Goal: Register for event/course

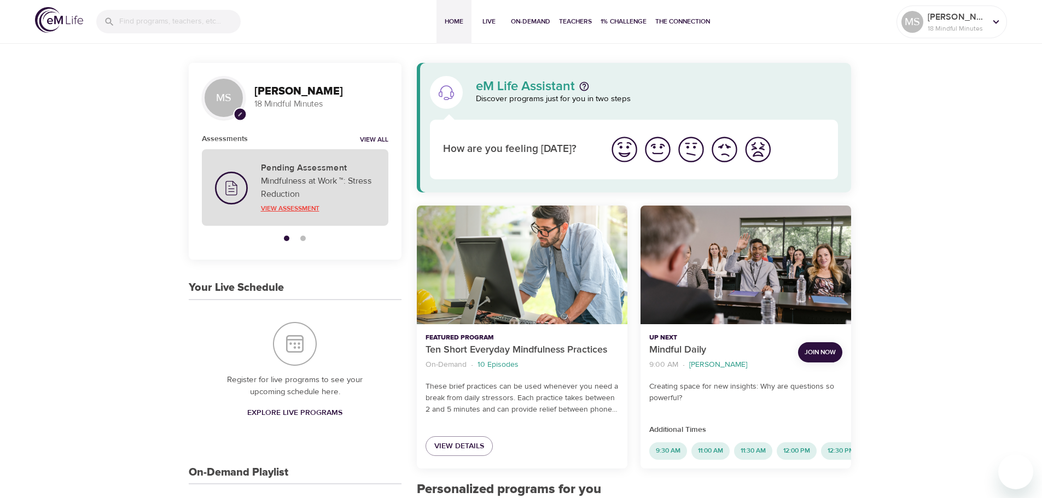
click at [294, 207] on p "View Assessment" at bounding box center [318, 209] width 114 height 10
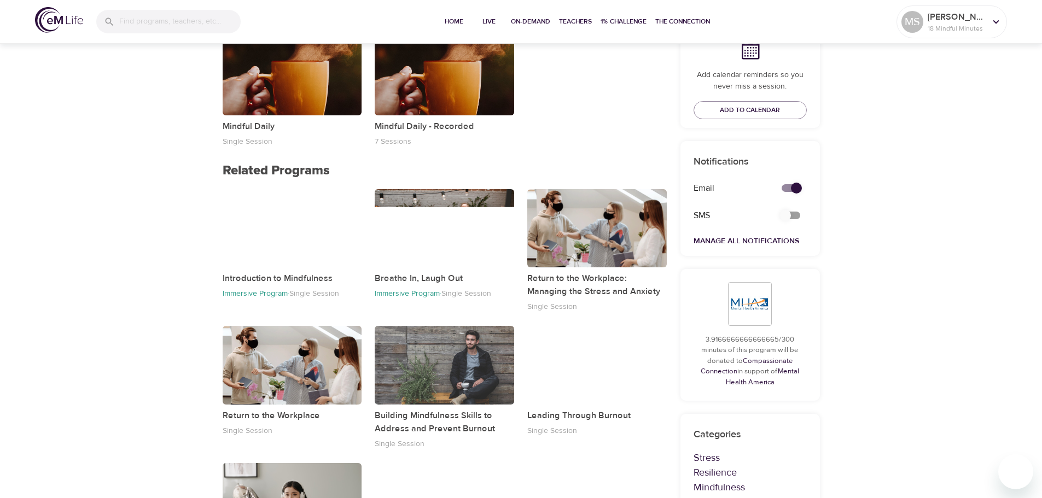
scroll to position [133, 0]
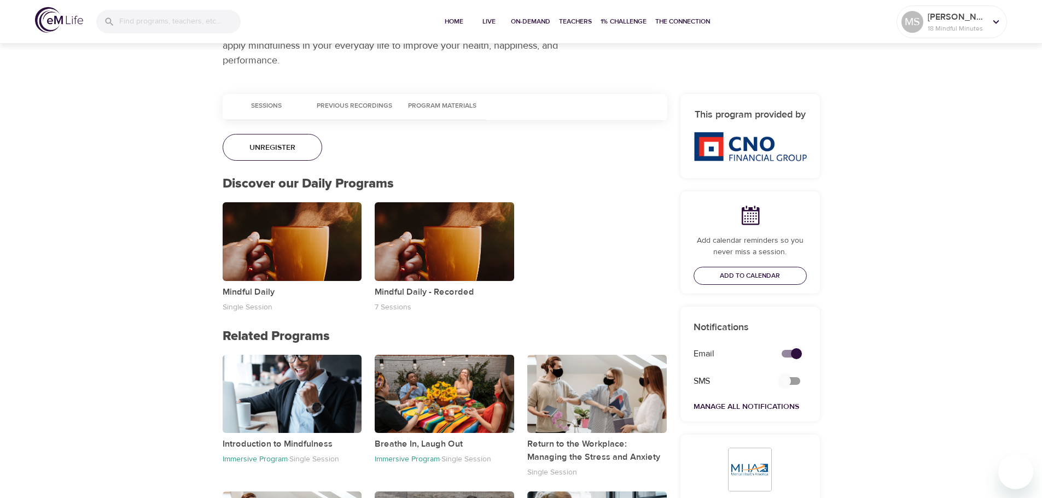
click at [752, 271] on span "Add to Calendar" at bounding box center [750, 275] width 60 height 11
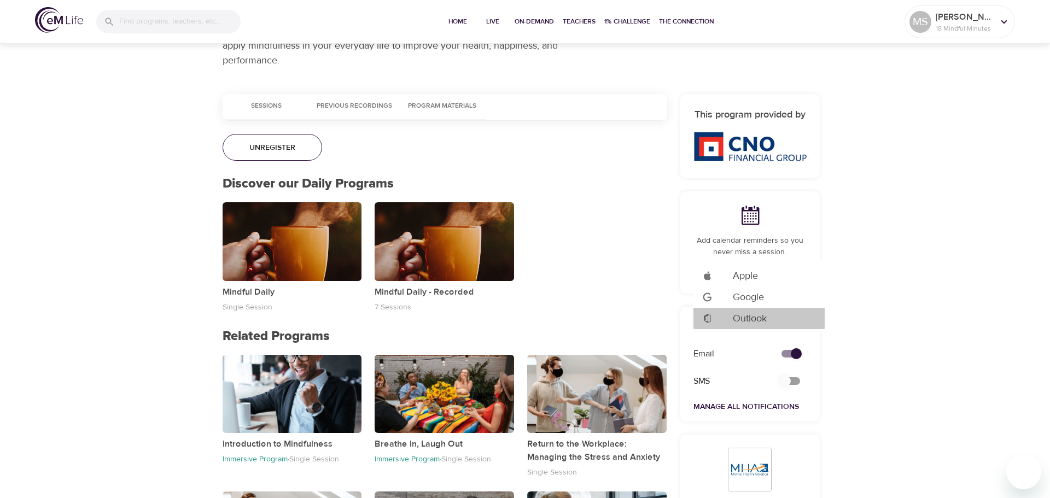
click at [756, 317] on span "Outlook" at bounding box center [750, 318] width 34 height 15
click at [875, 313] on div at bounding box center [525, 249] width 1050 height 498
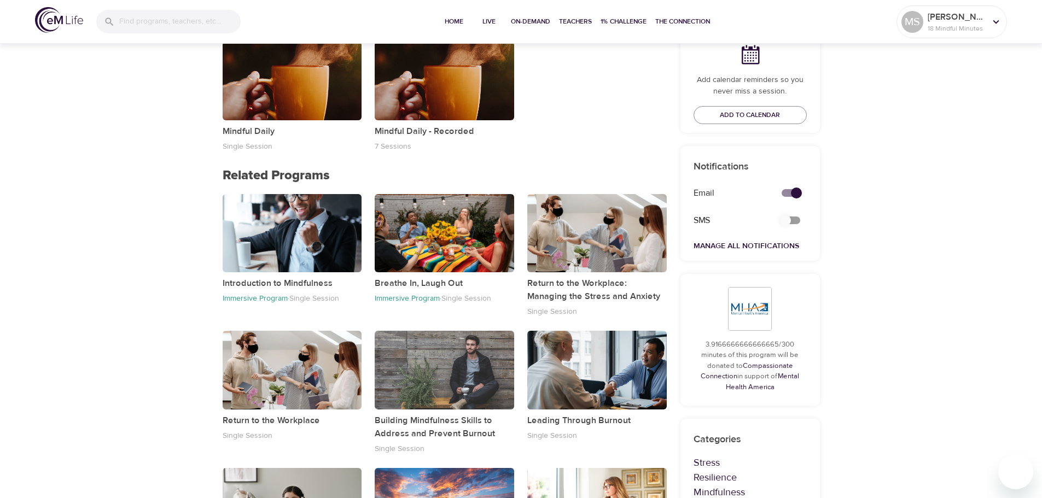
scroll to position [297, 0]
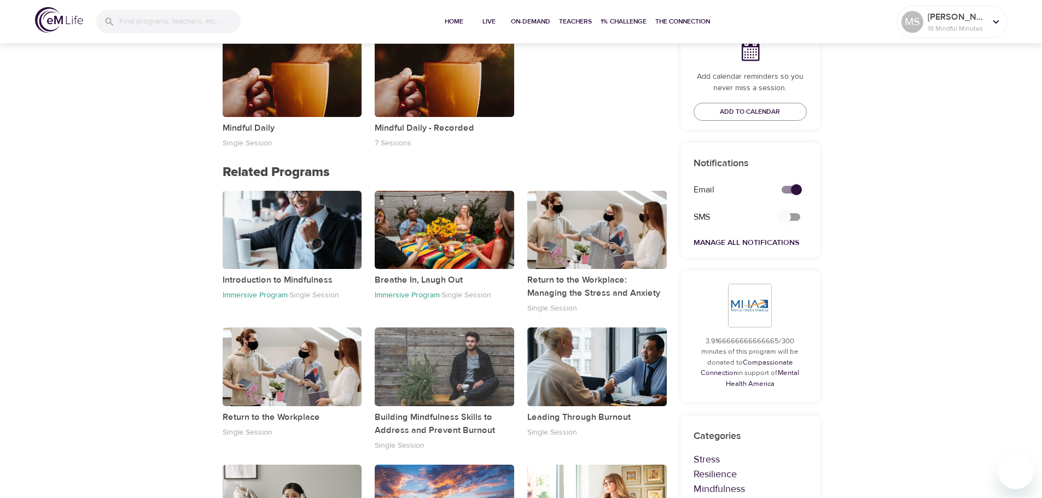
click at [270, 244] on div "button" at bounding box center [293, 230] width 140 height 78
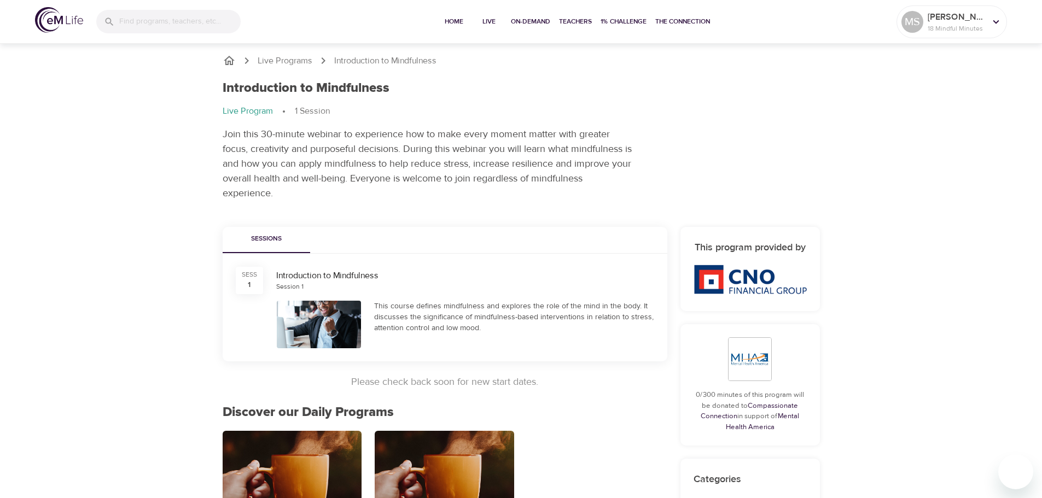
click at [345, 324] on div at bounding box center [319, 325] width 85 height 48
click at [354, 276] on div "Introduction to Mindfulness" at bounding box center [465, 276] width 378 height 13
click at [440, 320] on div "This course defines mindfulness and explores the role of the mind in the body. …" at bounding box center [514, 317] width 280 height 33
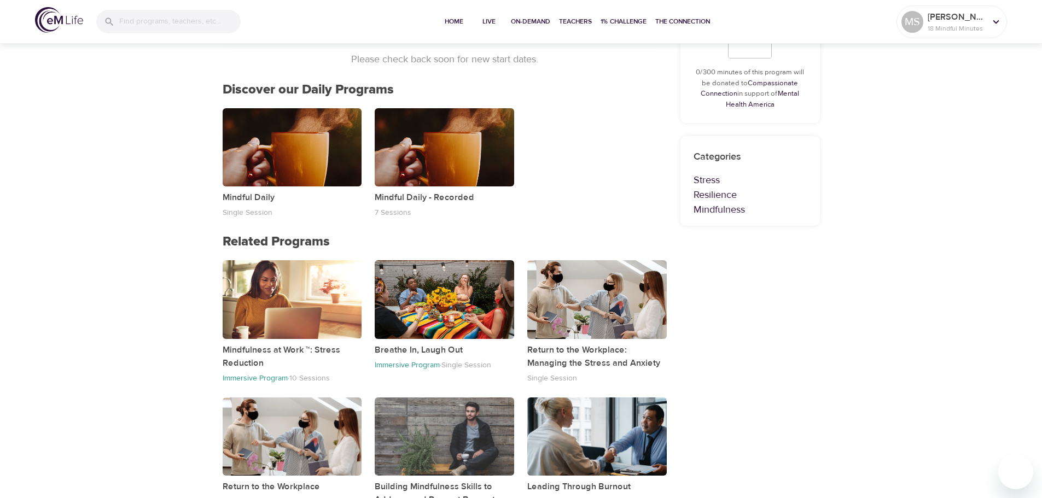
scroll to position [164, 0]
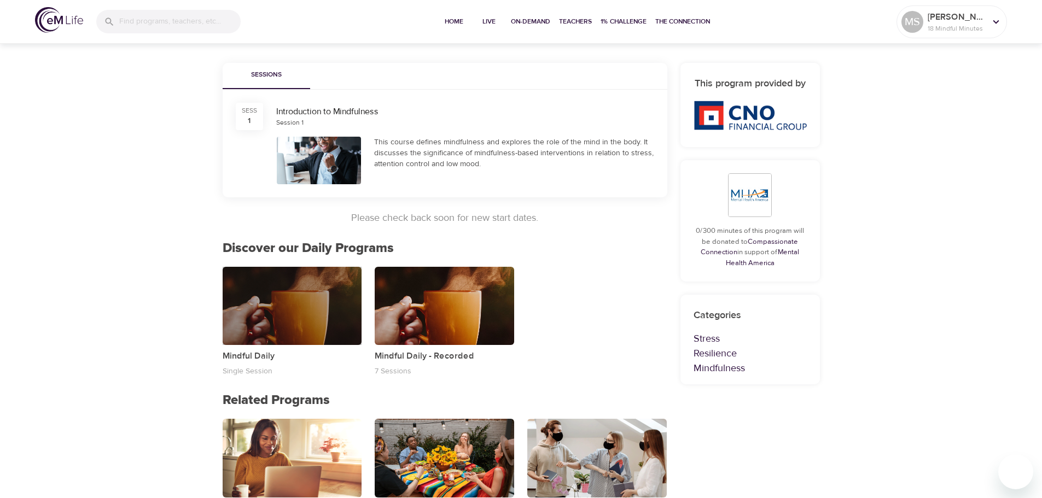
click at [316, 299] on div "button" at bounding box center [293, 306] width 140 height 78
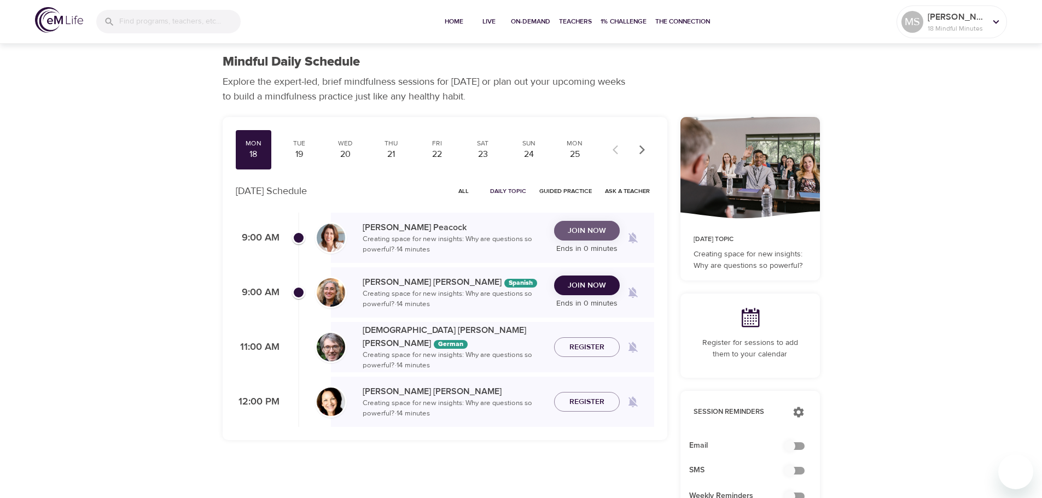
click at [590, 231] on span "Join Now" at bounding box center [587, 231] width 38 height 14
